Goal: Complete application form

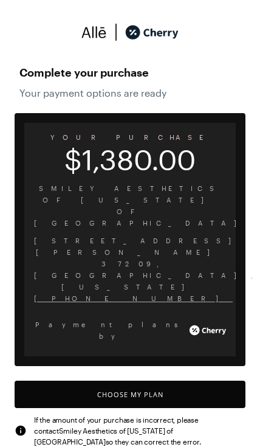
click at [142, 381] on button "Choose My Plan" at bounding box center [130, 394] width 231 height 27
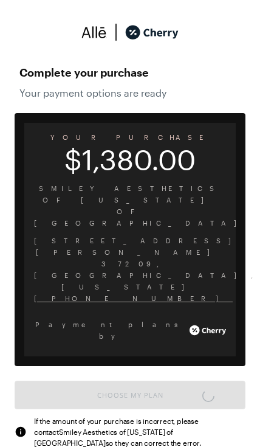
scroll to position [1018, 0]
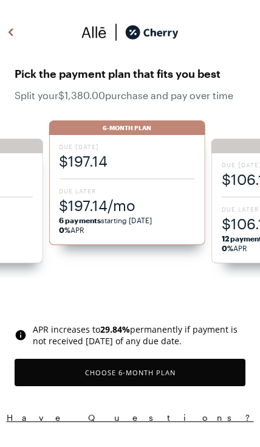
click at [142, 373] on button "Choose 6 -Month Plan" at bounding box center [130, 372] width 231 height 27
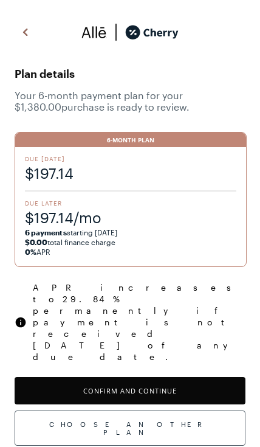
click at [159, 377] on button "Confirm and Continue" at bounding box center [130, 390] width 231 height 27
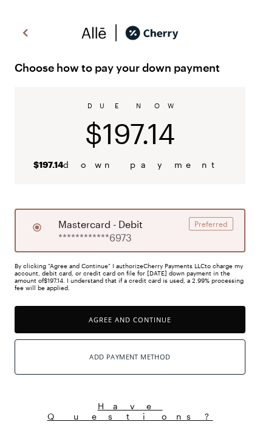
click at [147, 323] on button "Agree and Continue" at bounding box center [130, 319] width 231 height 27
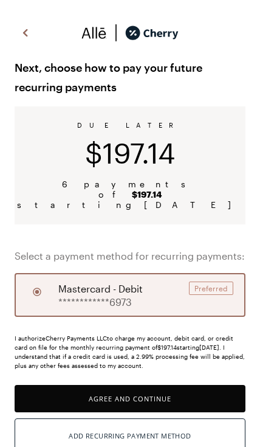
click at [159, 389] on button "Agree and Continue" at bounding box center [130, 398] width 231 height 27
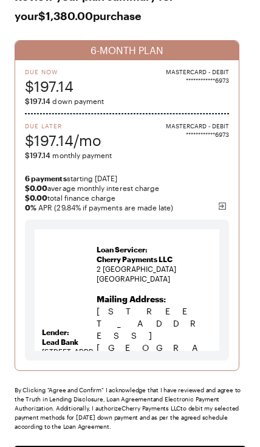
scroll to position [77, 0]
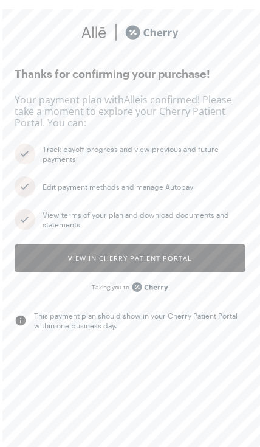
click at [167, 251] on button "View in Cherry patient portal" at bounding box center [130, 257] width 231 height 27
